Goal: Task Accomplishment & Management: Complete application form

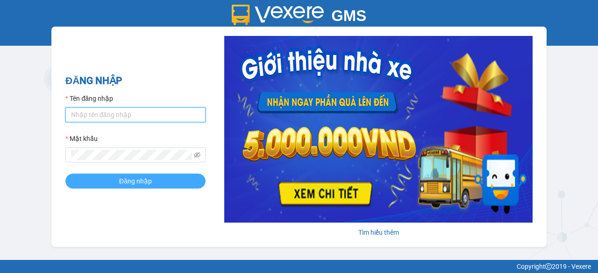
type input "ngoclan1.trungnga"
click at [172, 184] on button "Đăng nhập" at bounding box center [135, 181] width 140 height 15
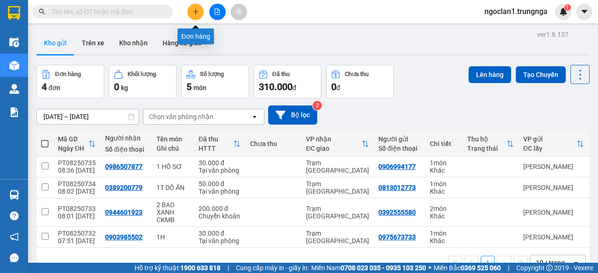
click at [191, 10] on button at bounding box center [195, 12] width 16 height 16
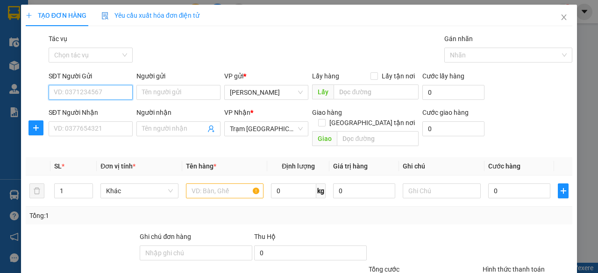
click at [102, 95] on input "SĐT Người Gửi" at bounding box center [91, 92] width 84 height 15
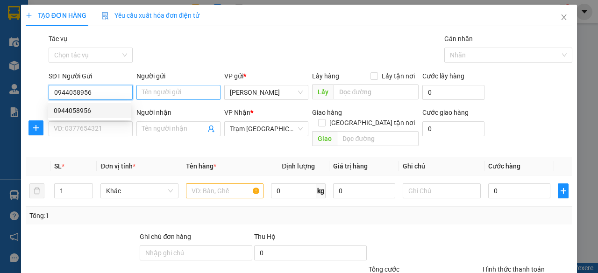
type input "0944058956"
click at [189, 86] on input "Người gửi" at bounding box center [178, 92] width 84 height 15
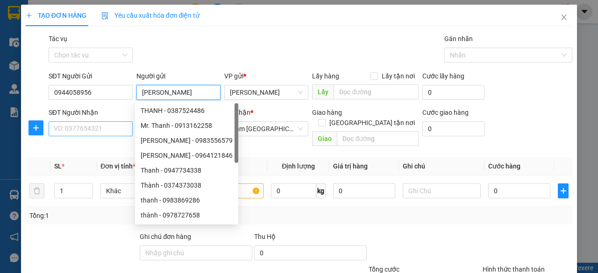
type input "[PERSON_NAME]"
click at [96, 128] on input "SĐT Người Nhận" at bounding box center [91, 128] width 84 height 15
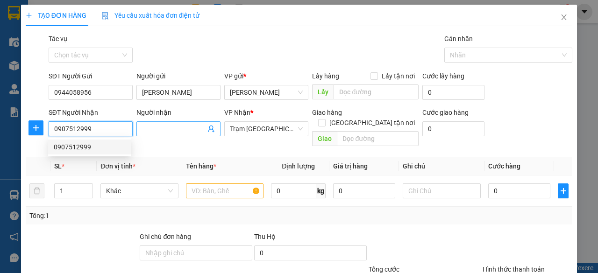
type input "0907512999"
click at [181, 131] on input "Người nhận" at bounding box center [174, 129] width 64 height 10
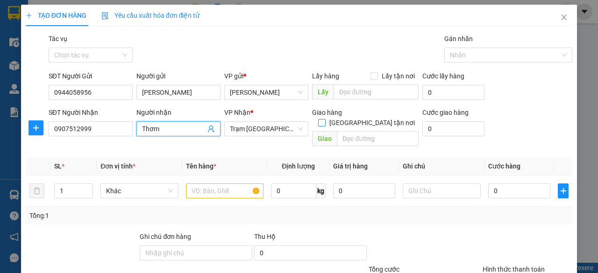
type input "Thơm"
click at [326, 119] on span at bounding box center [321, 122] width 7 height 7
click at [325, 119] on input "[GEOGRAPHIC_DATA] tận nơi" at bounding box center [321, 122] width 7 height 7
checkbox input "true"
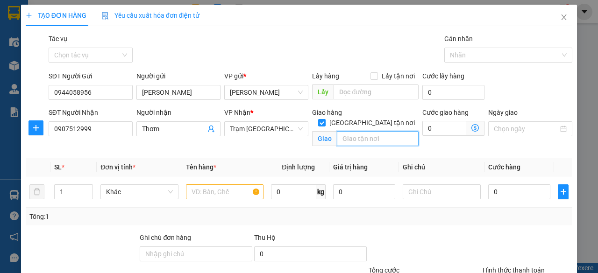
click at [353, 131] on input "text" at bounding box center [377, 138] width 81 height 15
type input "Him Lam - Q7"
click at [438, 134] on input "0" at bounding box center [444, 128] width 44 height 15
type input "1"
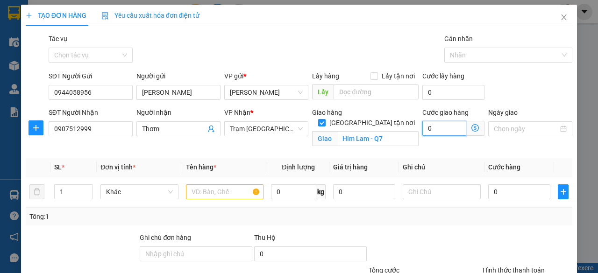
type input "1"
type input "15"
type input "150"
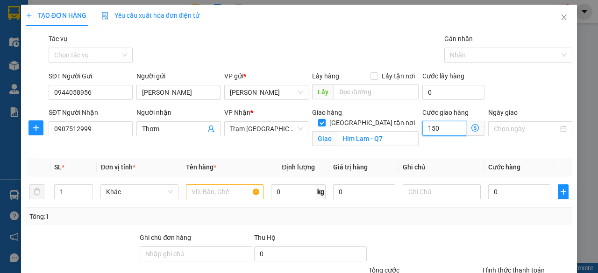
type input "150"
type input "1.500"
type input "15.000"
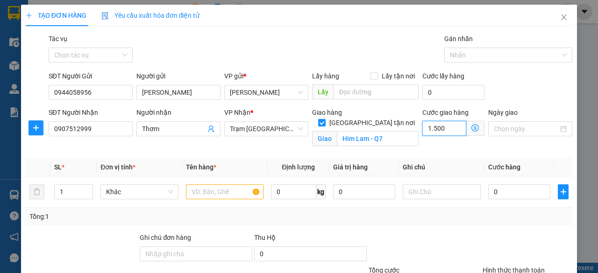
type input "15.000"
type input "150.000"
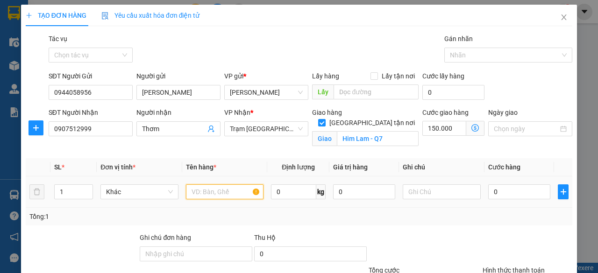
click at [202, 193] on input "text" at bounding box center [225, 191] width 78 height 15
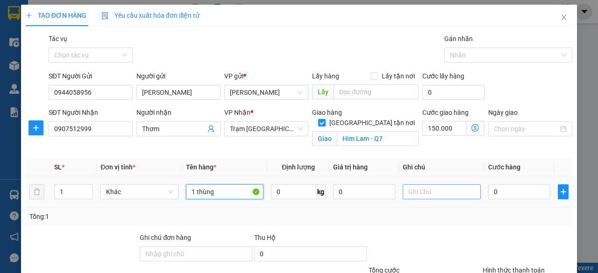
type input "1 thùng"
click at [424, 191] on input "text" at bounding box center [442, 191] width 78 height 15
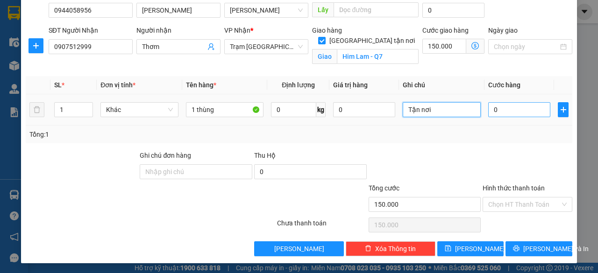
type input "Tận nơi"
click at [489, 110] on input "0" at bounding box center [519, 109] width 62 height 15
type input "5"
type input "150.005"
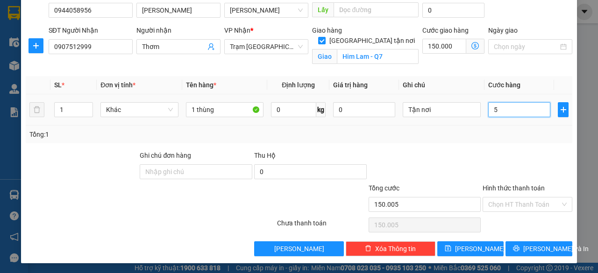
type input "50"
type input "150.050"
type input "500"
type input "150.500"
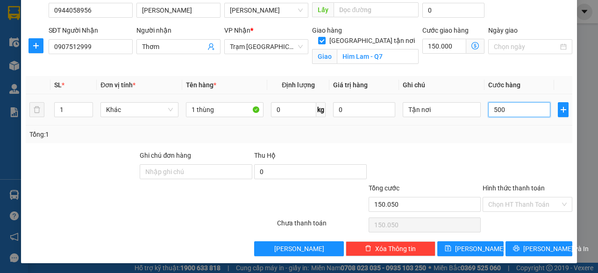
type input "150.500"
type input "5.000"
type input "155.000"
type input "50.000"
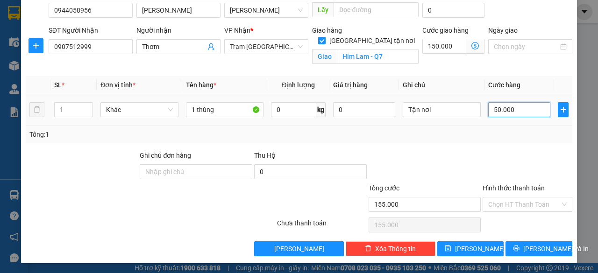
type input "200.000"
type input "500.000"
type input "650.000"
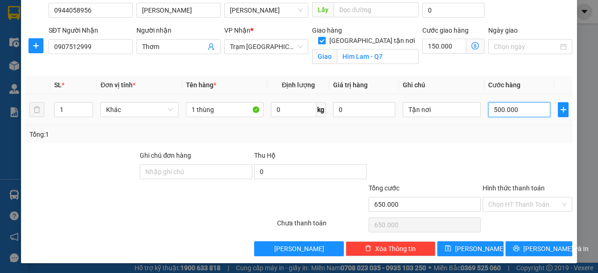
type input "50.000"
type input "200.000"
type input "50.000"
click at [494, 157] on div at bounding box center [528, 166] width 92 height 33
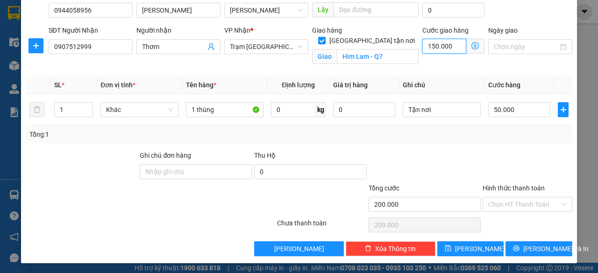
click at [425, 48] on input "150.000" at bounding box center [444, 46] width 44 height 15
type input "50.001"
type input "10"
type input "50.010"
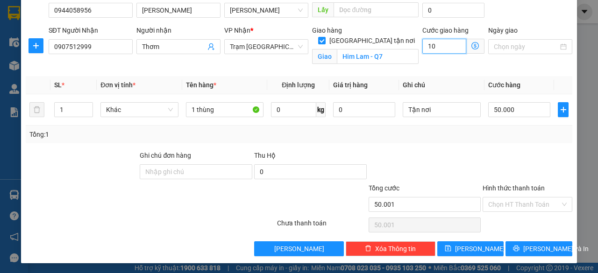
type input "50.010"
type input "50.100"
type input "1.000"
type input "51.000"
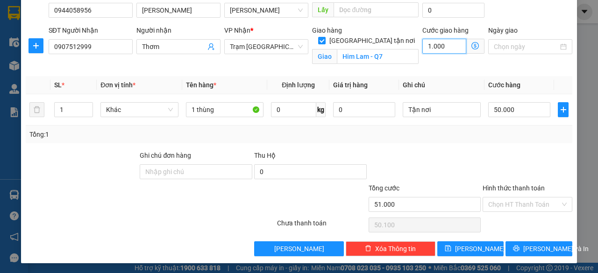
type input "51.000"
type input "60.000"
type input "10.000"
type input "150.000"
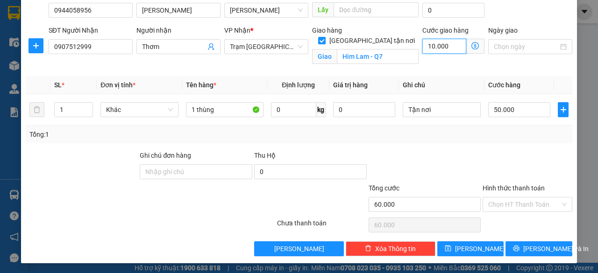
type input "150.000"
type input "100.000"
click at [456, 61] on div "Cước giao hàng 100.000" at bounding box center [453, 47] width 66 height 44
click at [461, 91] on th "Ghi chú" at bounding box center [441, 85] width 85 height 18
click at [433, 153] on div at bounding box center [425, 166] width 114 height 33
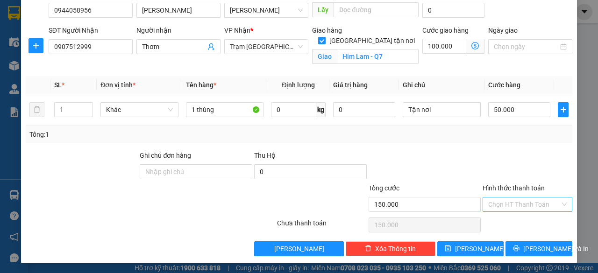
click at [531, 199] on input "Hình thức thanh toán" at bounding box center [524, 205] width 72 height 14
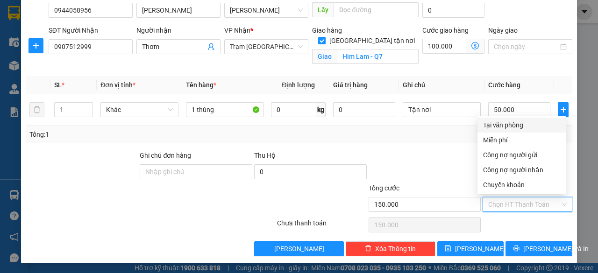
click at [521, 125] on div "Tại văn phòng" at bounding box center [521, 125] width 77 height 10
type input "0"
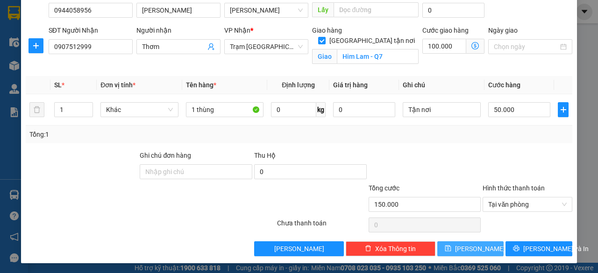
click at [470, 244] on span "[PERSON_NAME]" at bounding box center [480, 249] width 50 height 10
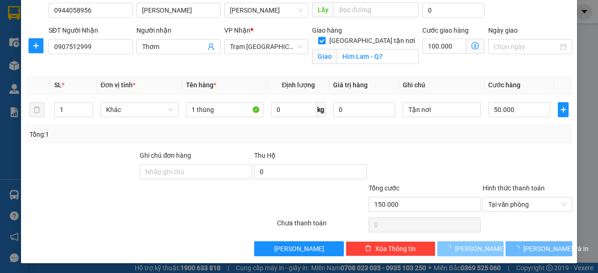
checkbox input "false"
type input "0"
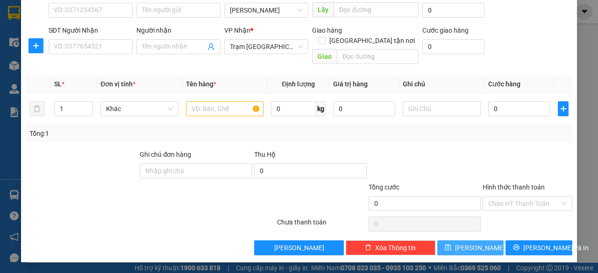
scroll to position [71, 0]
